Goal: Use online tool/utility: Utilize a website feature to perform a specific function

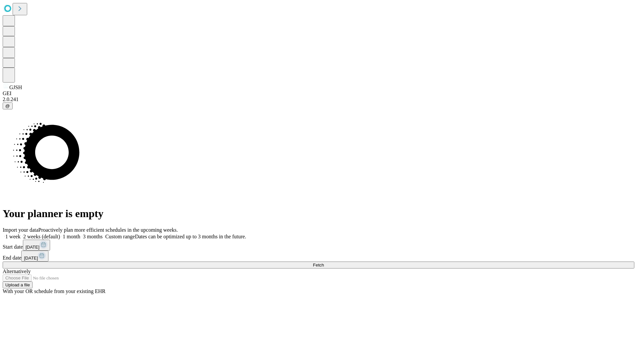
click at [324, 263] on span "Fetch" at bounding box center [318, 265] width 11 height 5
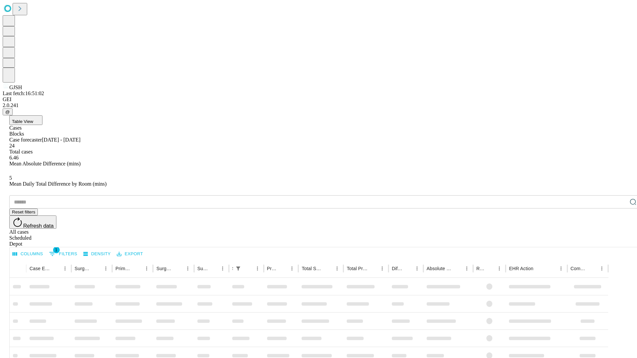
click at [33, 119] on span "Table View" at bounding box center [22, 121] width 21 height 5
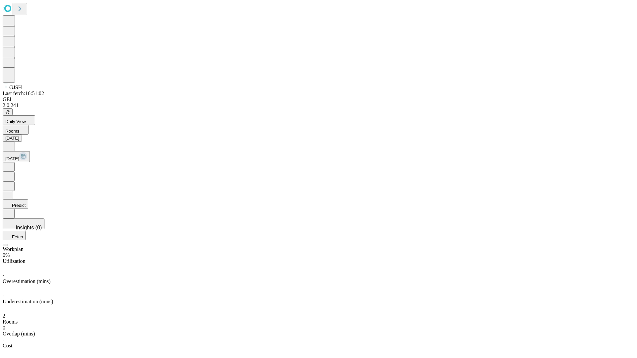
click at [28, 199] on button "Predict" at bounding box center [16, 204] width 26 height 10
